Goal: Task Accomplishment & Management: Manage account settings

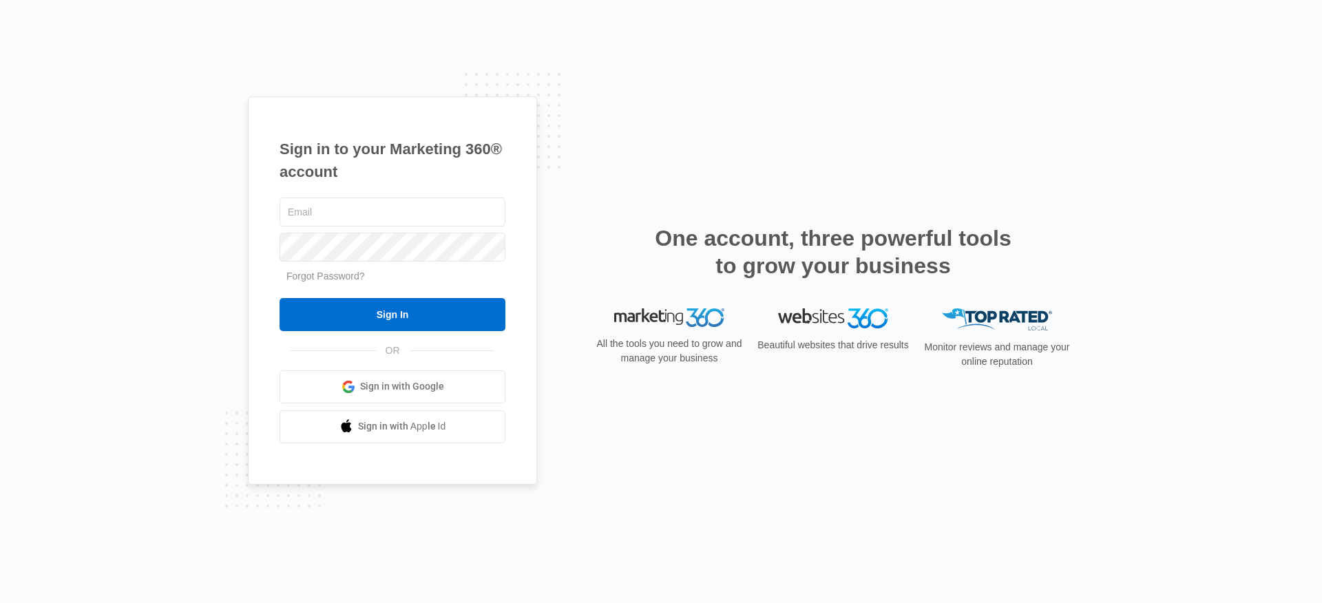
type input "[PERSON_NAME][EMAIL_ADDRESS][PERSON_NAME][DOMAIN_NAME]"
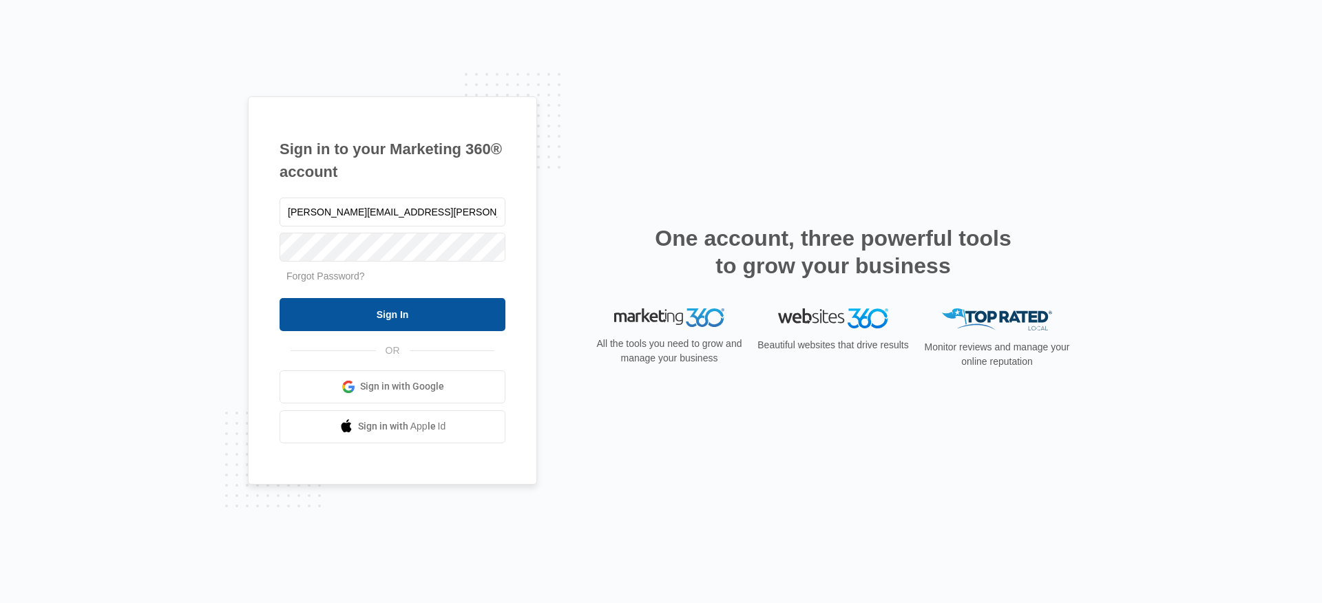
click at [371, 313] on input "Sign In" at bounding box center [393, 314] width 226 height 33
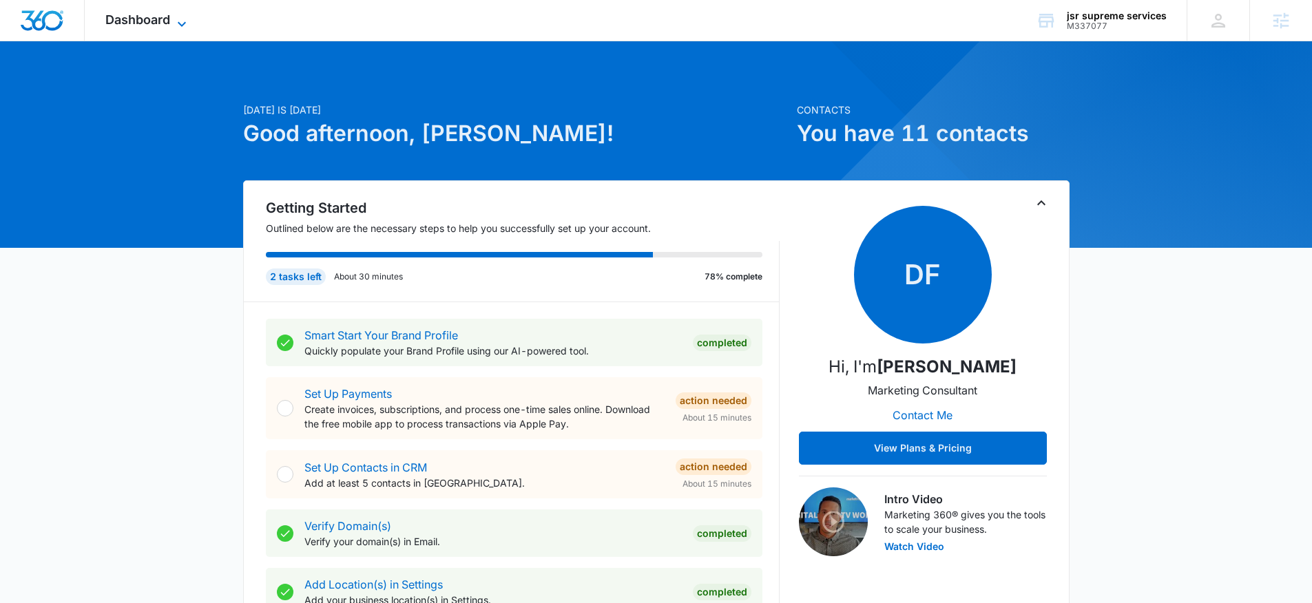
click at [141, 24] on span "Dashboard" at bounding box center [137, 19] width 65 height 14
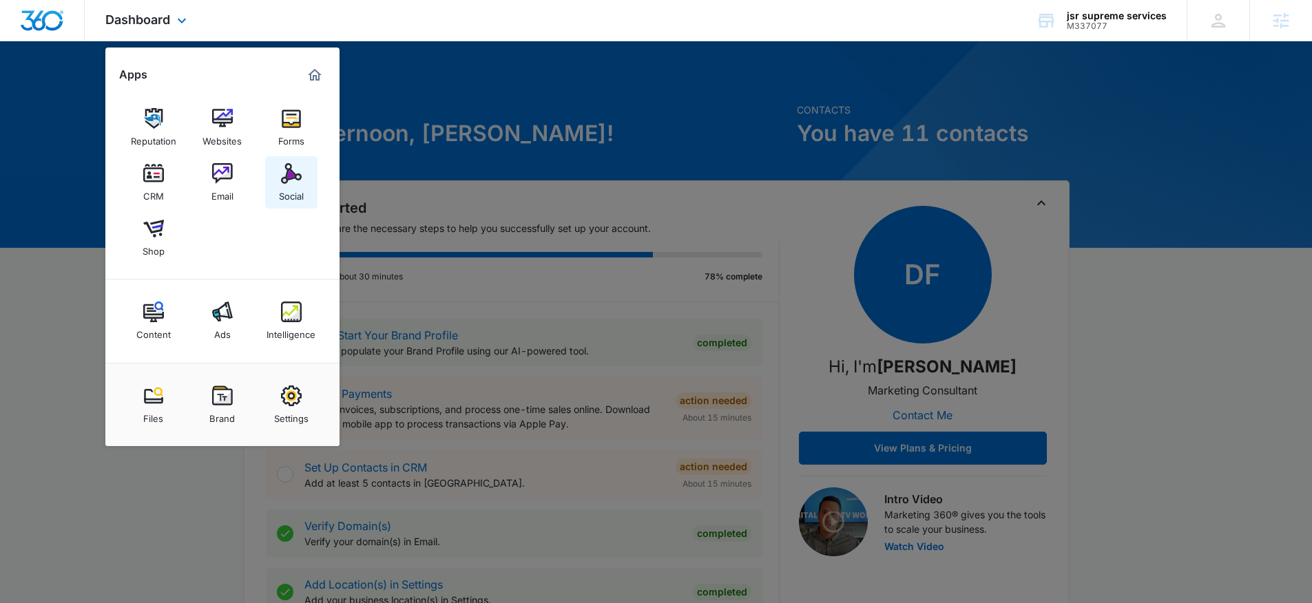
click at [296, 179] on img at bounding box center [291, 173] width 21 height 21
